Goal: Task Accomplishment & Management: Use online tool/utility

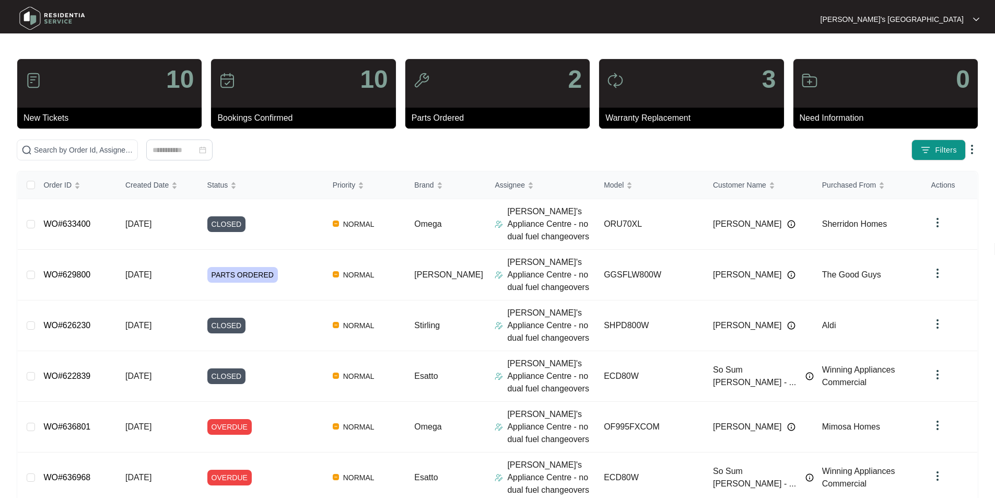
click at [105, 135] on div "10 New Tickets 10 Bookings Confirmed 2 Parts Ordered 3 Warranty Replacement 0 N…" at bounding box center [497, 398] width 961 height 681
drag, startPoint x: 117, startPoint y: 148, endPoint x: 178, endPoint y: 149, distance: 61.1
click at [118, 149] on input "text" at bounding box center [83, 149] width 99 height 11
paste input "634027"
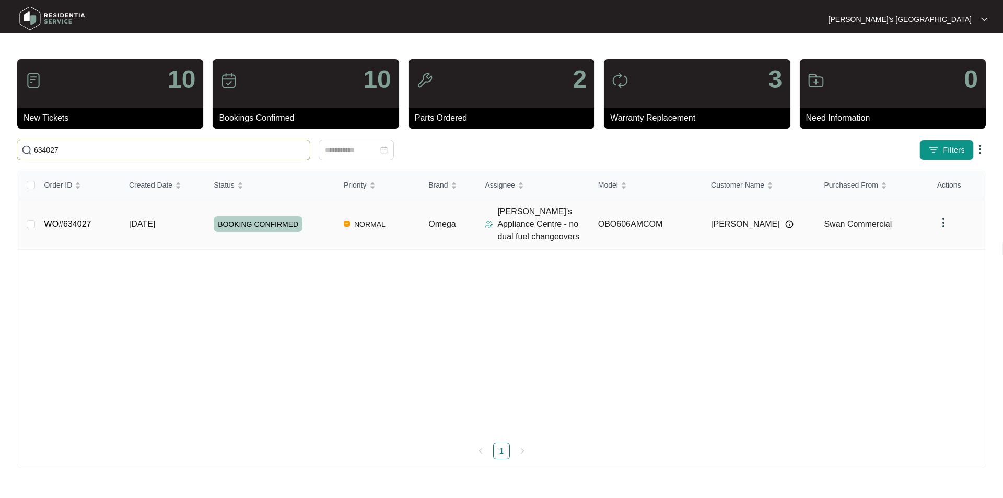
type input "634027"
click at [69, 224] on link "WO#634027" at bounding box center [67, 223] width 47 height 9
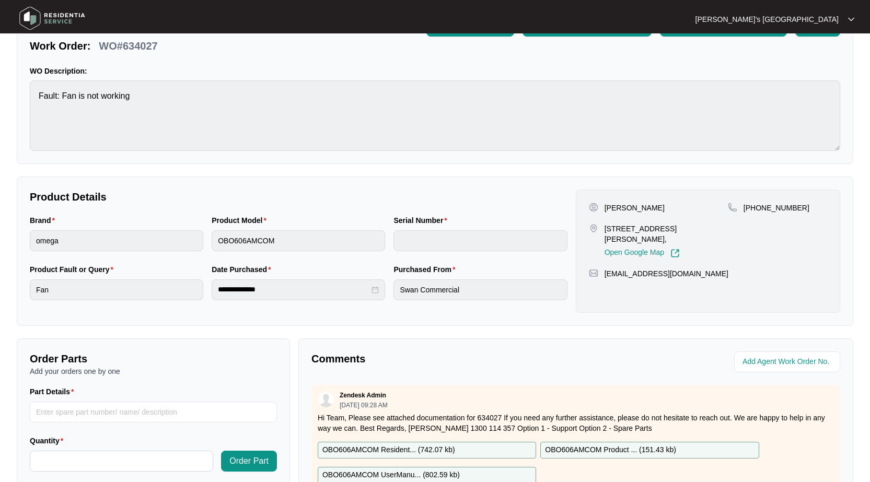
scroll to position [209, 0]
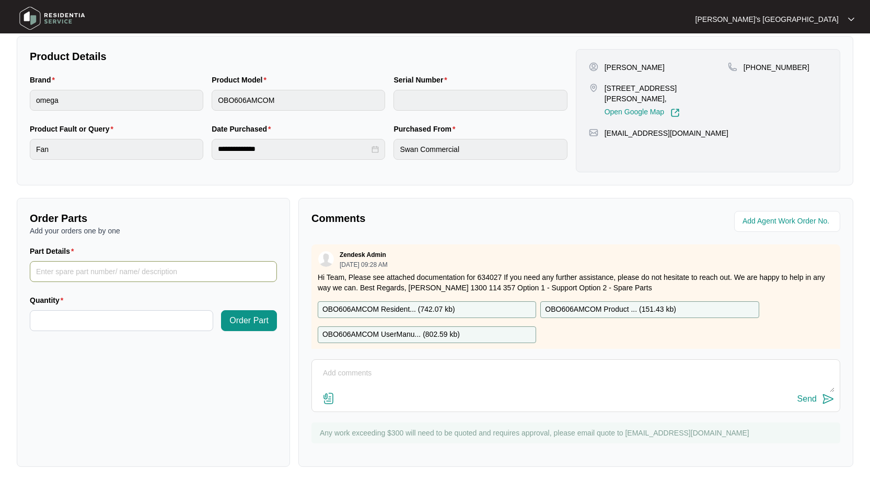
click at [200, 273] on input "Part Details" at bounding box center [153, 271] width 247 height 21
paste input "SP20477"
type input "SP20477 fan"
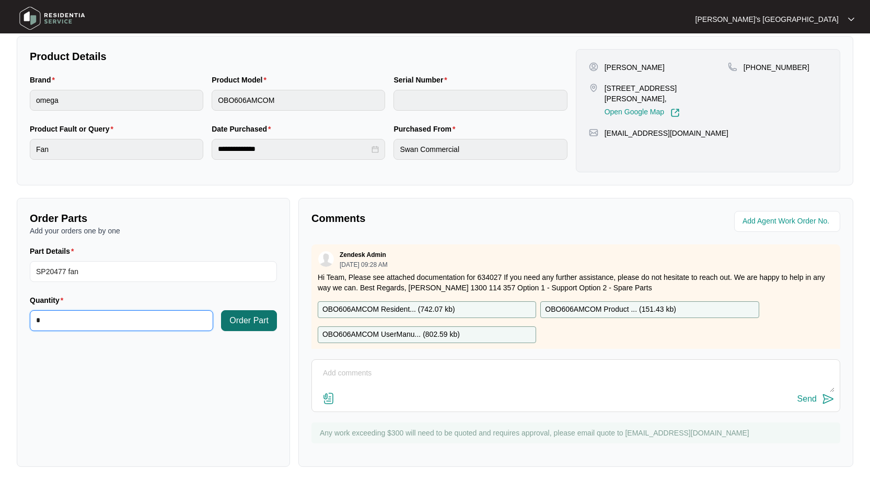
type input "*"
click at [234, 324] on span "Order Part" at bounding box center [248, 320] width 39 height 13
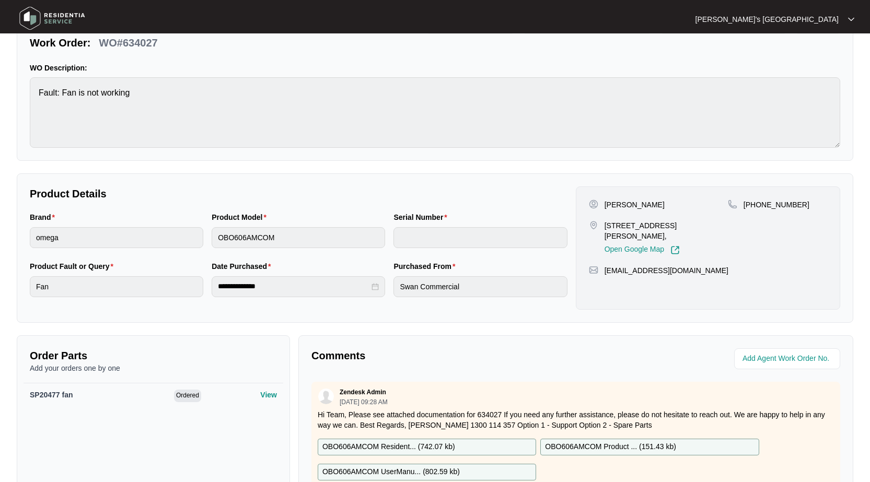
scroll to position [0, 0]
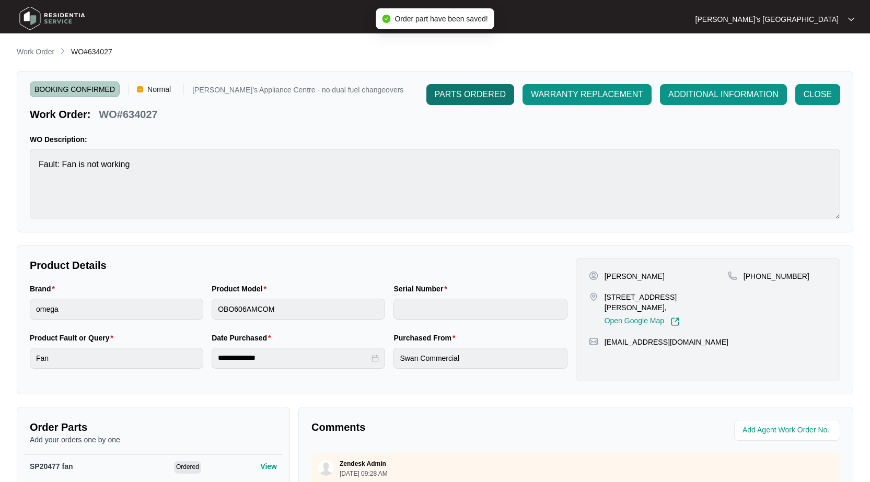
click at [497, 93] on span "PARTS ORDERED" at bounding box center [470, 94] width 71 height 13
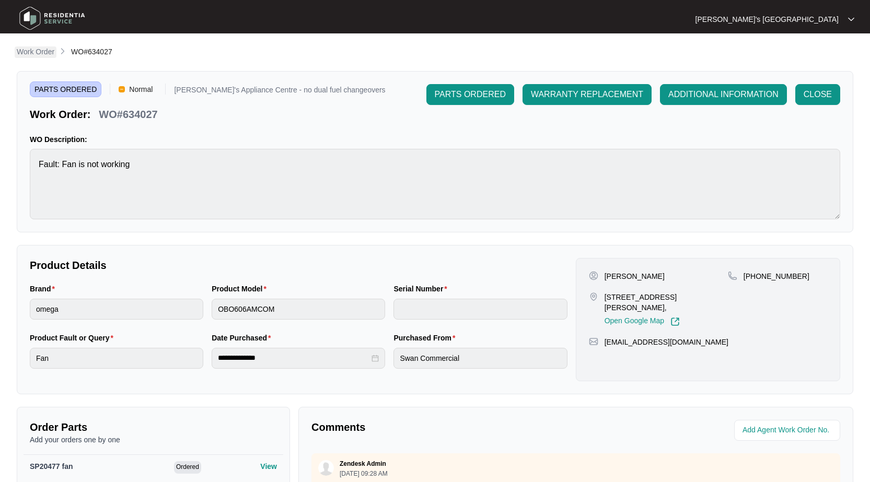
click at [37, 49] on p "Work Order" at bounding box center [36, 51] width 38 height 10
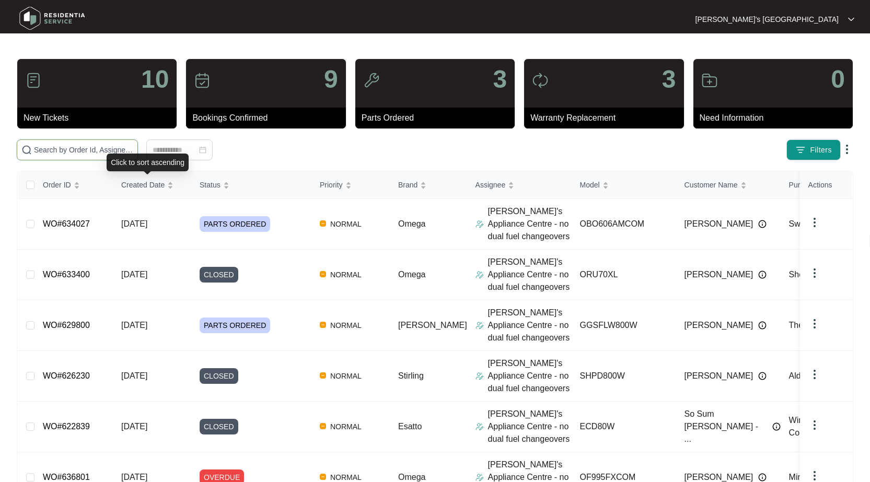
click at [108, 146] on input "text" at bounding box center [83, 149] width 99 height 11
paste input "634078"
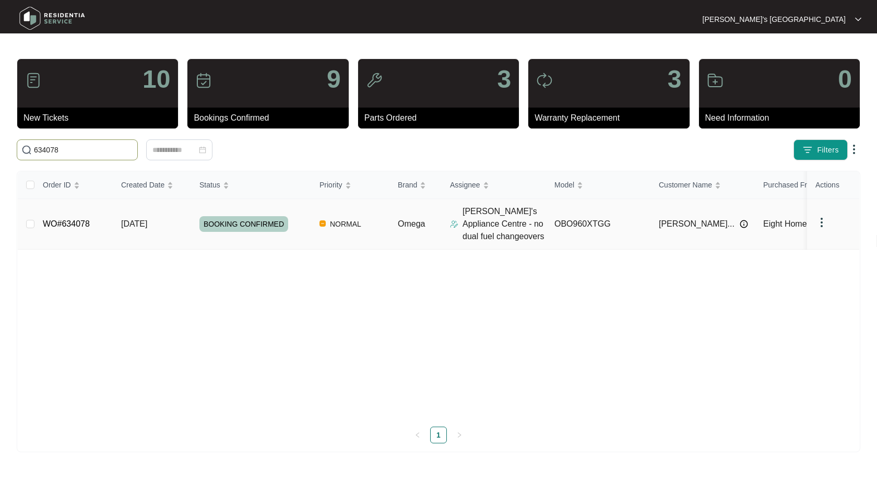
type input "634078"
click at [70, 221] on link "WO#634078" at bounding box center [66, 223] width 47 height 9
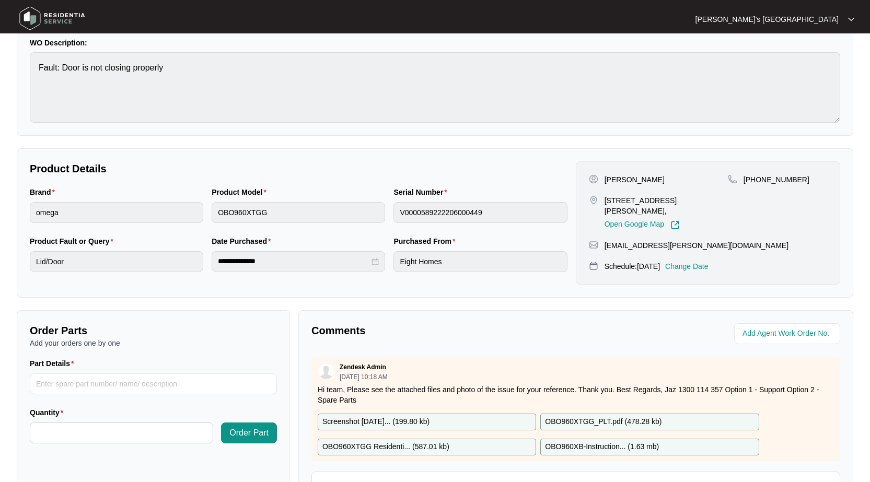
scroll to position [209, 0]
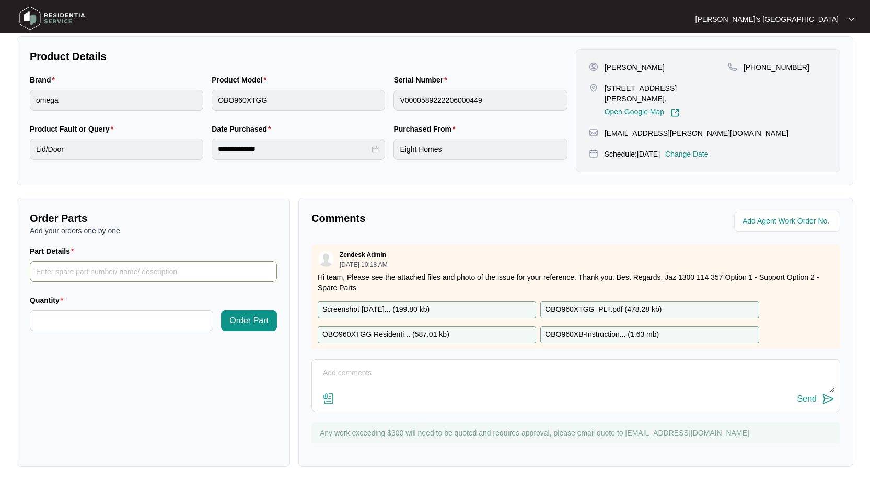
click at [92, 270] on input "Part Details" at bounding box center [153, 271] width 247 height 21
paste input "SP12984"
type input "SP12984 hinge"
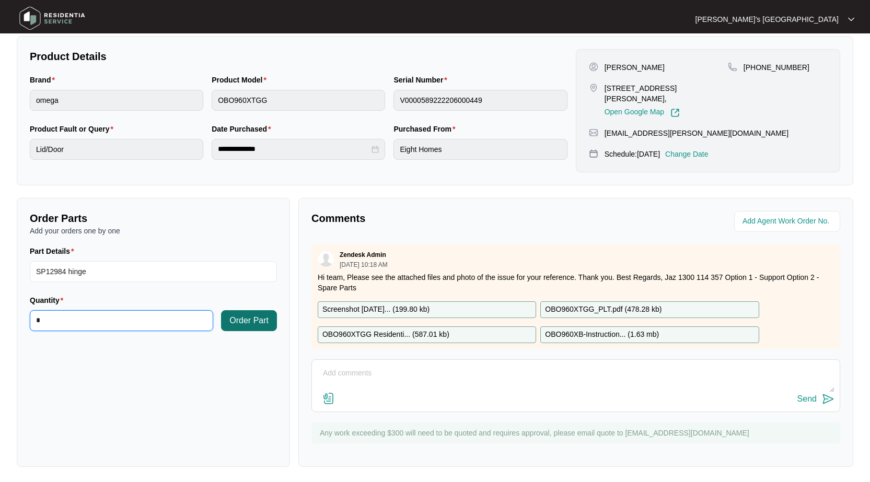
type input "*"
click at [253, 318] on span "Order Part" at bounding box center [248, 320] width 39 height 13
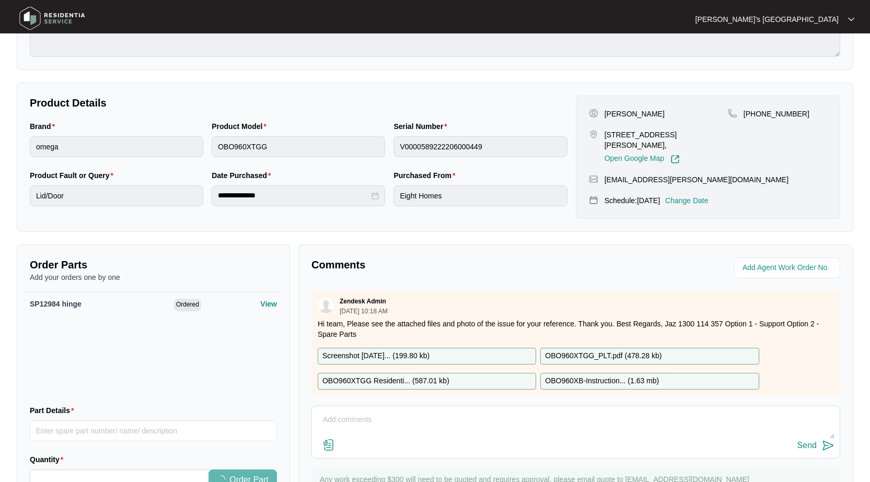
scroll to position [0, 0]
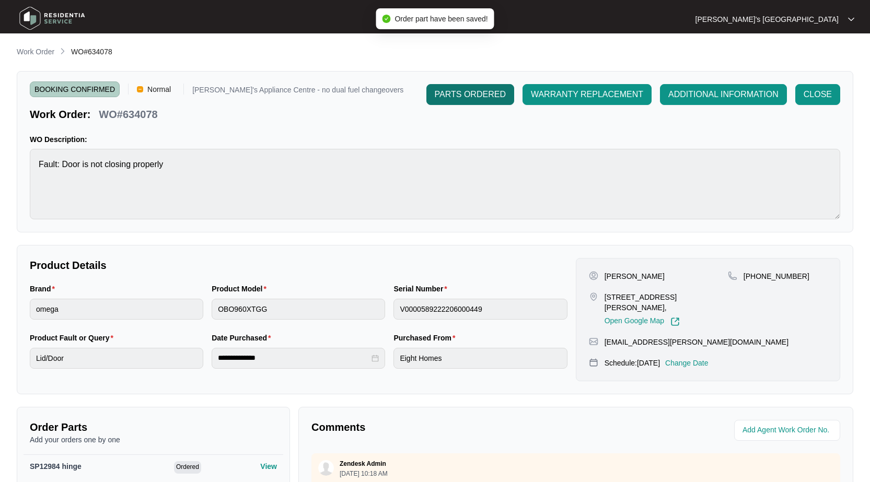
click at [493, 95] on span "PARTS ORDERED" at bounding box center [470, 94] width 71 height 13
